Goal: Find specific page/section: Find specific page/section

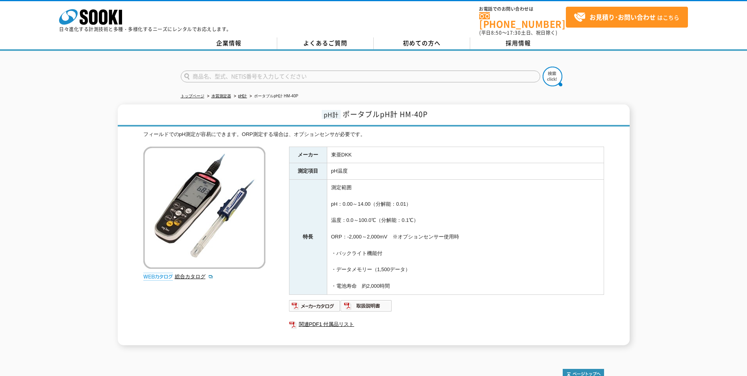
click at [413, 67] on form at bounding box center [374, 78] width 386 height 22
click at [384, 70] on input "text" at bounding box center [360, 76] width 359 height 12
type input "XP-704"
click at [555, 73] on img at bounding box center [553, 77] width 20 height 20
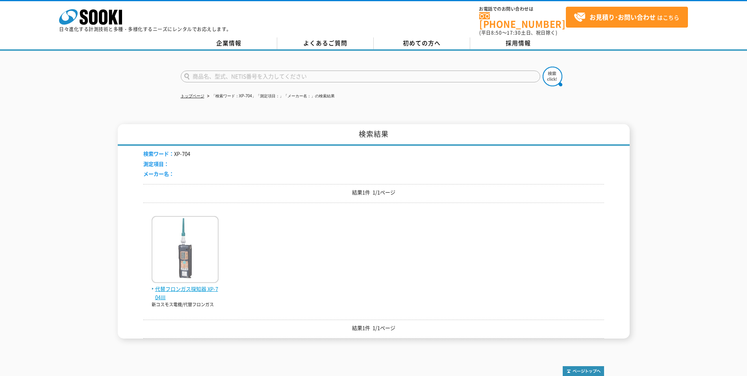
click at [174, 285] on span "代替フロンガス探知器 XP-704Ⅲ" at bounding box center [185, 293] width 67 height 17
